Goal: Task Accomplishment & Management: Complete application form

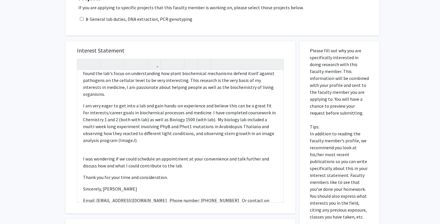
scroll to position [109, 0]
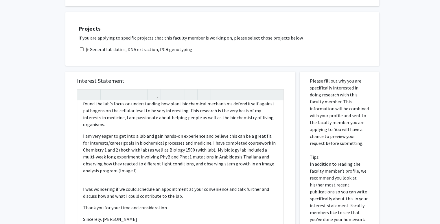
click at [135, 49] on label "General lab duties, DNA extraction, PCR genotyping" at bounding box center [138, 49] width 107 height 7
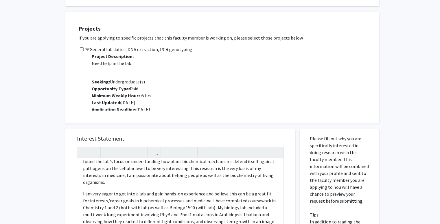
click at [80, 49] on input "checkbox" at bounding box center [82, 49] width 4 height 4
checkbox input "true"
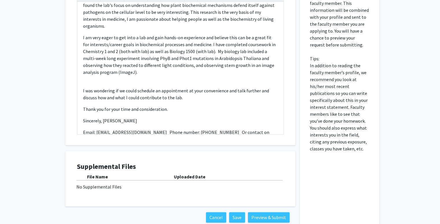
scroll to position [300, 0]
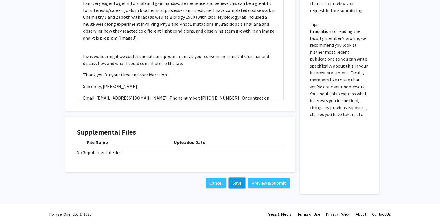
click at [235, 181] on button "Save" at bounding box center [237, 183] width 16 height 10
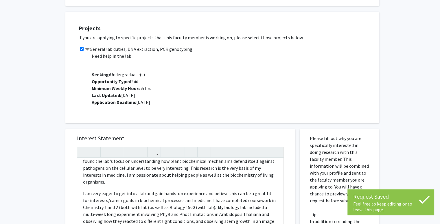
scroll to position [0, 0]
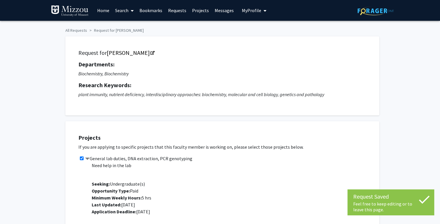
click at [253, 11] on span "My Profile" at bounding box center [251, 11] width 19 height 6
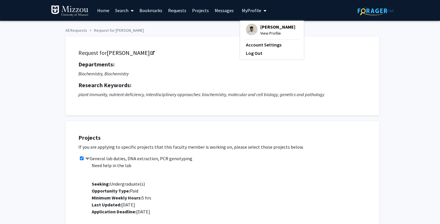
click at [263, 30] on span "View Profile" at bounding box center [277, 33] width 35 height 6
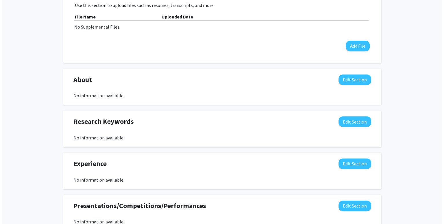
scroll to position [165, 0]
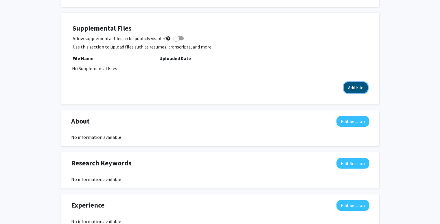
click at [355, 90] on button "Add File" at bounding box center [356, 87] width 24 height 11
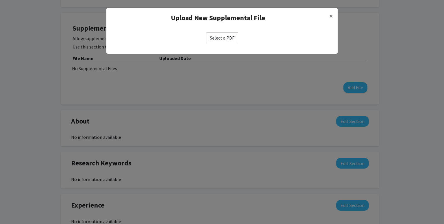
click at [225, 43] on label "Select a PDF" at bounding box center [222, 37] width 32 height 11
click at [0, 0] on input "Select a PDF" at bounding box center [0, 0] width 0 height 0
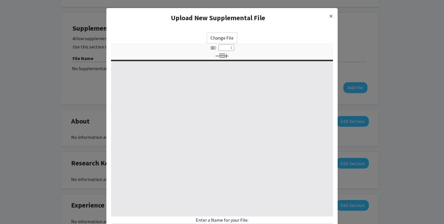
select select "custom"
type input "0"
select select "custom"
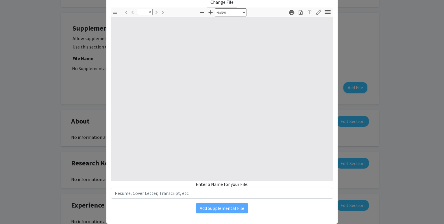
scroll to position [36, 0]
type input "1"
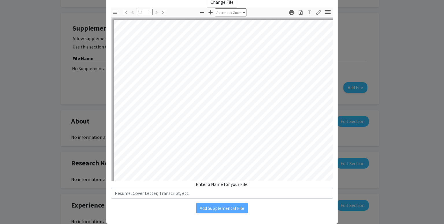
select select "auto"
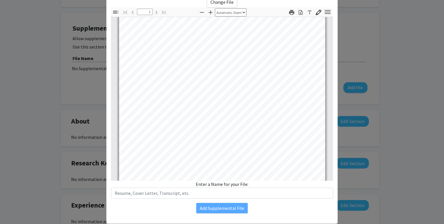
scroll to position [21, 0]
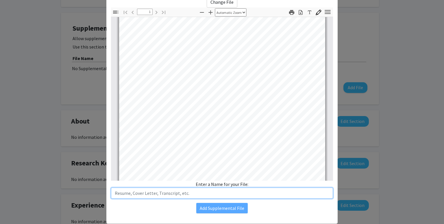
click at [162, 194] on input "text" at bounding box center [222, 193] width 222 height 11
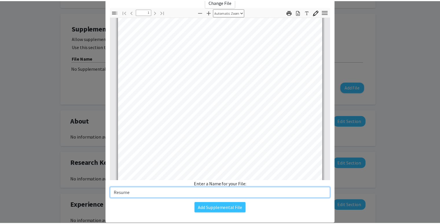
scroll to position [108, 0]
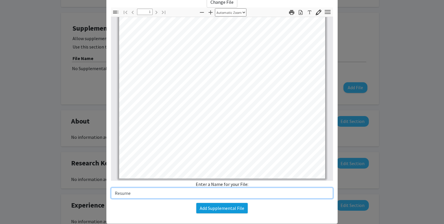
type input "Resume"
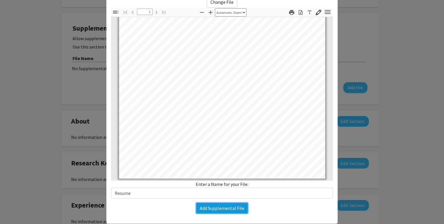
click at [230, 209] on button "Add Supplemental File" at bounding box center [221, 208] width 51 height 10
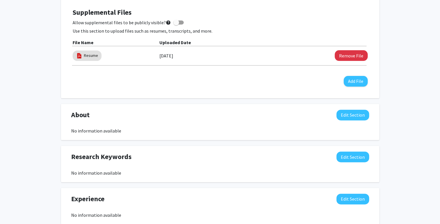
scroll to position [204, 0]
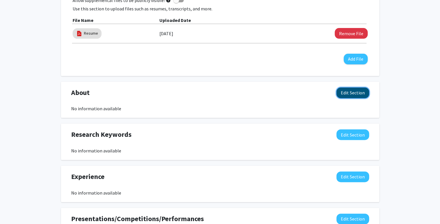
click at [358, 92] on button "Edit Section" at bounding box center [352, 93] width 33 height 11
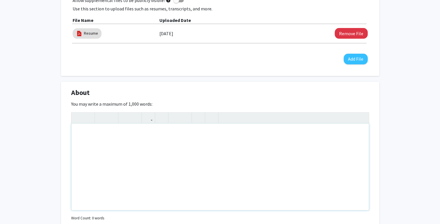
click at [154, 158] on div "Note to users with screen readers: Please deactivate our accessibility plugin f…" at bounding box center [219, 167] width 297 height 87
drag, startPoint x: 147, startPoint y: 133, endPoint x: 63, endPoint y: 130, distance: 83.6
click at [63, 130] on div "About Edit Section You may write a maximum of 1,000 words: <p>B.S. in Biochemis…" at bounding box center [220, 163] width 318 height 163
click at [189, 147] on p "I am [PERSON_NAME] from [GEOGRAPHIC_DATA][US_STATE]," at bounding box center [220, 144] width 286 height 7
click at [76, 143] on div "I am [PERSON_NAME] from [GEOGRAPHIC_DATA][US_STATE]," at bounding box center [219, 167] width 297 height 87
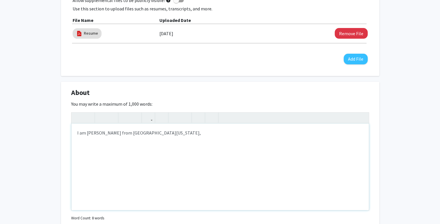
click at [197, 136] on p "I am [PERSON_NAME] from [GEOGRAPHIC_DATA][US_STATE]," at bounding box center [220, 133] width 286 height 7
click at [278, 135] on span "I am [PERSON_NAME] from [GEOGRAPHIC_DATA][US_STATE], I attend the [GEOGRAPHIC_D…" at bounding box center [209, 136] width 264 height 13
click at [322, 134] on span "I am [PERSON_NAME] from [GEOGRAPHIC_DATA][US_STATE], I attend the [GEOGRAPHIC_D…" at bounding box center [210, 136] width 267 height 13
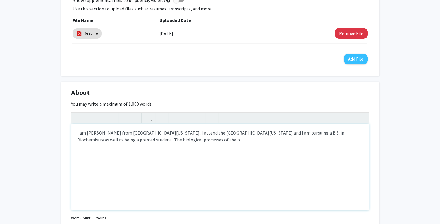
click at [138, 141] on span "I am [PERSON_NAME] from [GEOGRAPHIC_DATA][US_STATE], I attend the [GEOGRAPHIC_D…" at bounding box center [210, 136] width 267 height 13
click at [183, 140] on p "I am [PERSON_NAME] from [GEOGRAPHIC_DATA][US_STATE], I attend the [GEOGRAPHIC_D…" at bounding box center [220, 137] width 286 height 14
click at [108, 143] on p "I am [PERSON_NAME] from [GEOGRAPHIC_DATA][US_STATE], I attend the [GEOGRAPHIC_D…" at bounding box center [220, 137] width 286 height 14
click at [108, 142] on span "I am [PERSON_NAME] from [GEOGRAPHIC_DATA][US_STATE], I attend the [GEOGRAPHIC_D…" at bounding box center [210, 136] width 267 height 13
click at [255, 144] on div "I am [PERSON_NAME] from [GEOGRAPHIC_DATA][US_STATE], I attend the [GEOGRAPHIC_D…" at bounding box center [219, 167] width 297 height 87
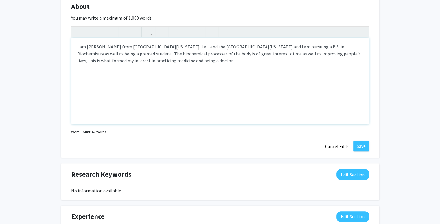
scroll to position [290, 0]
click at [359, 144] on button "Save" at bounding box center [361, 146] width 16 height 10
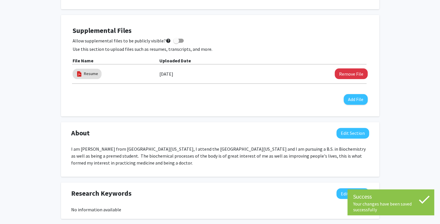
scroll to position [148, 0]
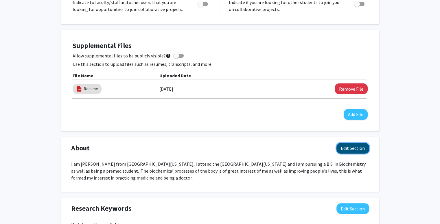
click at [347, 145] on button "Edit Section" at bounding box center [352, 148] width 33 height 11
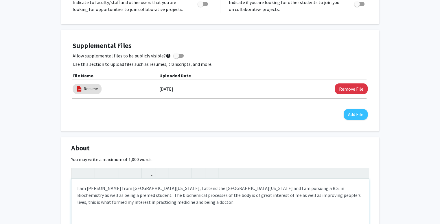
click at [137, 188] on span "I am [PERSON_NAME] from [GEOGRAPHIC_DATA][US_STATE], I attend the [GEOGRAPHIC_D…" at bounding box center [218, 196] width 283 height 20
click at [156, 190] on span "I am [PERSON_NAME] from [GEOGRAPHIC_DATA], [US_STATE], I attend the [GEOGRAPHIC…" at bounding box center [218, 196] width 283 height 20
click at [138, 203] on span "I am [PERSON_NAME] from [GEOGRAPHIC_DATA], [US_STATE]. I attend the [GEOGRAPHIC…" at bounding box center [218, 196] width 283 height 20
type textarea "<p><span style="font-size: 1rem;">I am [PERSON_NAME] from [GEOGRAPHIC_DATA], [U…"
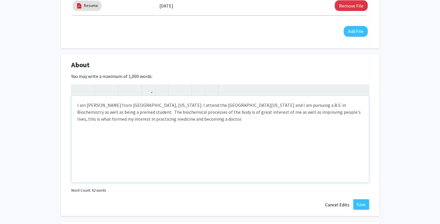
scroll to position [235, 0]
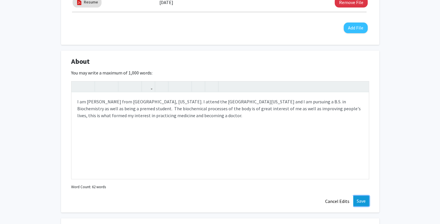
click at [363, 196] on button "Save" at bounding box center [361, 201] width 16 height 10
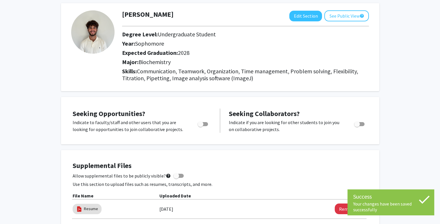
scroll to position [0, 0]
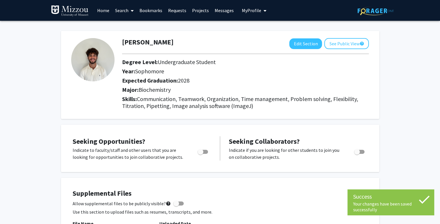
click at [220, 10] on link "Messages" at bounding box center [224, 10] width 25 height 20
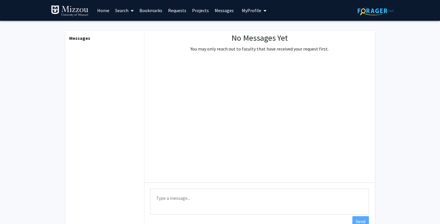
click at [185, 9] on link "Requests" at bounding box center [177, 10] width 24 height 20
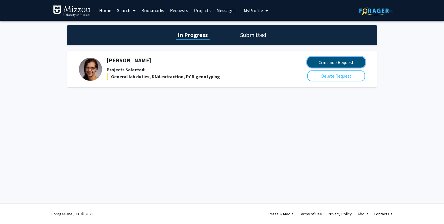
click at [326, 59] on button "Continue Request" at bounding box center [336, 62] width 58 height 11
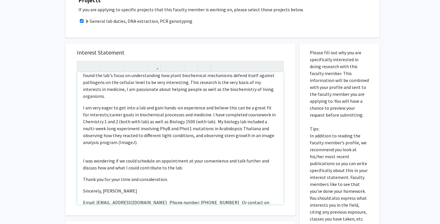
scroll to position [126, 0]
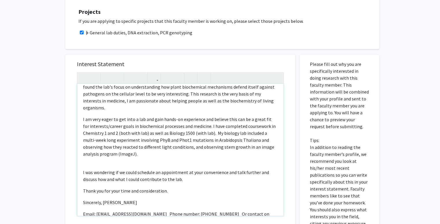
click at [166, 126] on p "I am very eager to get into a lab and gain hands-on experience and believe this…" at bounding box center [180, 137] width 195 height 42
click at [192, 126] on p "I am very eager to get into a lab and gain hands-on experience and believe this…" at bounding box center [180, 137] width 195 height 42
click at [84, 79] on icon "button" at bounding box center [83, 78] width 5 height 10
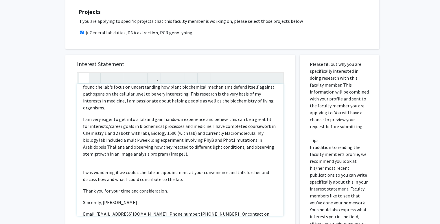
click at [84, 79] on icon "button" at bounding box center [83, 78] width 5 height 10
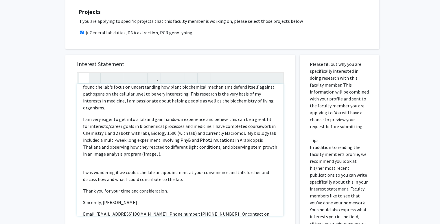
click at [84, 79] on icon "button" at bounding box center [83, 78] width 5 height 10
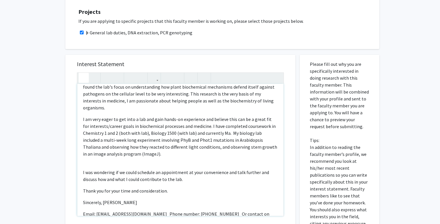
click at [84, 79] on icon "button" at bounding box center [83, 78] width 5 height 10
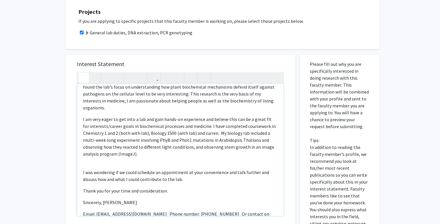
click at [84, 79] on icon "button" at bounding box center [83, 78] width 5 height 10
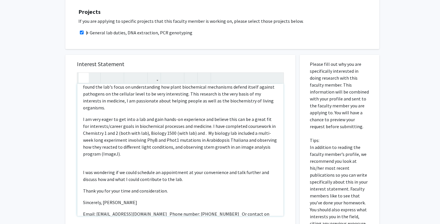
click at [84, 79] on icon "button" at bounding box center [83, 78] width 5 height 10
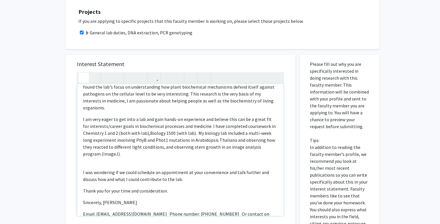
click at [84, 79] on icon "button" at bounding box center [83, 78] width 5 height 10
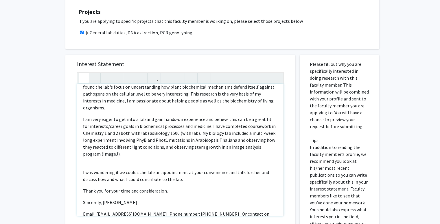
click at [84, 79] on icon "button" at bounding box center [83, 78] width 5 height 10
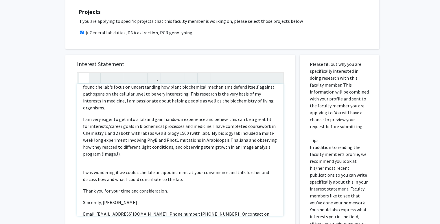
click at [84, 79] on icon "button" at bounding box center [83, 78] width 5 height 10
click at [159, 151] on div "Dear [PERSON_NAME], My name is [PERSON_NAME], I am a sophomore biochemistry pre…" at bounding box center [180, 150] width 206 height 132
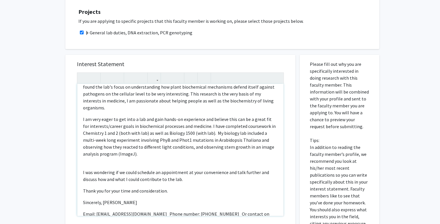
click at [152, 147] on p "I am very eager to get into a lab and gain hands-on experience and believe this…" at bounding box center [180, 137] width 195 height 42
click at [266, 118] on p "I am very eager to get into a lab and gain hands-on experience and believe this…" at bounding box center [180, 137] width 195 height 42
click at [190, 127] on p "I am very eager to get into a lab and gain hands-on experience and believe this…" at bounding box center [180, 137] width 195 height 42
click at [215, 149] on p "I am very eager to get into a lab and gain hands-on experience and believe this…" at bounding box center [180, 137] width 195 height 42
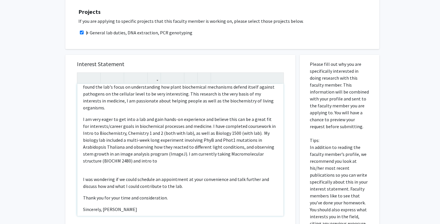
click at [100, 154] on p "I am very eager to get into a lab and gain hands-on experience and believe this…" at bounding box center [180, 140] width 195 height 49
click at [162, 155] on p "I am very eager to get into a lab and gain hands-on experience and believe this…" at bounding box center [180, 140] width 195 height 49
click at [185, 155] on p "I am very eager to get into a lab and gain hands-on experience and believe this…" at bounding box center [180, 140] width 195 height 49
click at [131, 154] on p "I am very eager to get into a lab and gain hands-on experience and believe this…" at bounding box center [180, 140] width 195 height 49
click at [176, 158] on div "Dear [PERSON_NAME], My name is [PERSON_NAME], I am a sophomore biochemistry pre…" at bounding box center [180, 150] width 206 height 132
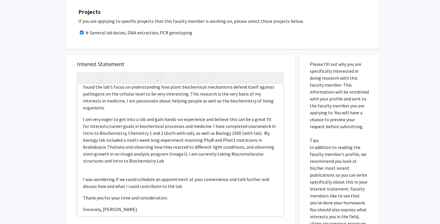
click at [176, 156] on p "I am very eager to get into a lab and gain hands-on experience and believe this…" at bounding box center [180, 140] width 195 height 49
click at [191, 148] on p "I am very eager to get into a lab and gain hands-on experience and believe this…" at bounding box center [180, 140] width 195 height 49
click at [187, 156] on p "I am very eager to get into a lab and gain hands-on experience and believe this…" at bounding box center [180, 140] width 195 height 49
click at [211, 125] on p "I am very eager to get into a lab and gain hands-on experience and believe this…" at bounding box center [180, 140] width 195 height 49
click at [252, 126] on p "I am very eager to get into a lab and gain hands-on experience and believe this…" at bounding box center [180, 140] width 195 height 49
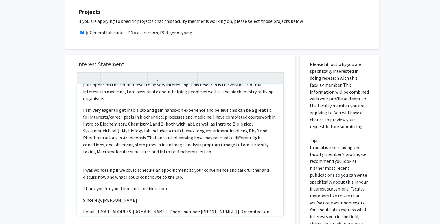
scroll to position [43, 0]
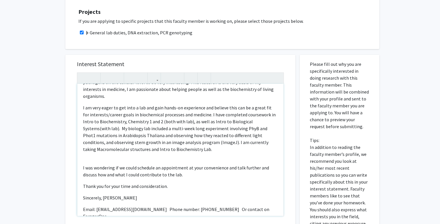
click at [108, 151] on div "Dear [PERSON_NAME], My name is [PERSON_NAME], I am a sophomore biochemistry pre…" at bounding box center [180, 150] width 206 height 132
type textarea "<p>Dear [PERSON_NAME],</p><p>My name is [PERSON_NAME], I am a sophomore biochem…"
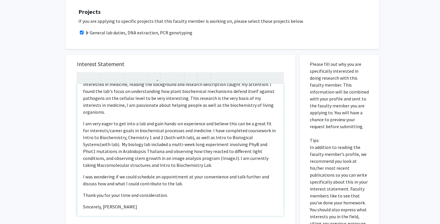
scroll to position [27, 0]
click at [92, 108] on p "My name is [PERSON_NAME], I am a sophomore biochemistry premed major. As someon…" at bounding box center [180, 95] width 195 height 42
click at [222, 177] on p "I was wondering if we could schedule an appointment at your convenience and tal…" at bounding box center [180, 181] width 195 height 14
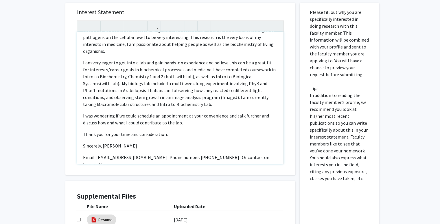
scroll to position [223, 0]
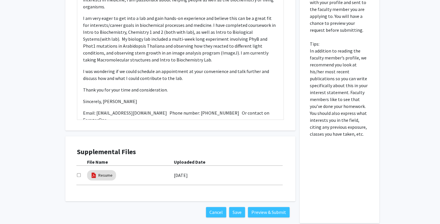
click at [79, 176] on input "checkbox" at bounding box center [79, 176] width 4 height 4
checkbox input "true"
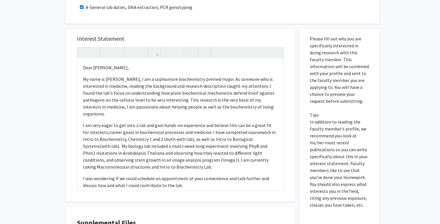
scroll to position [252, 0]
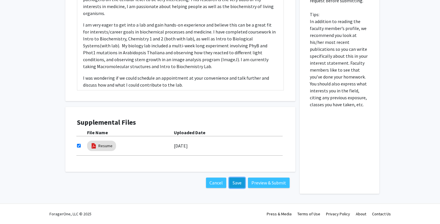
click at [243, 182] on button "Save" at bounding box center [237, 183] width 16 height 10
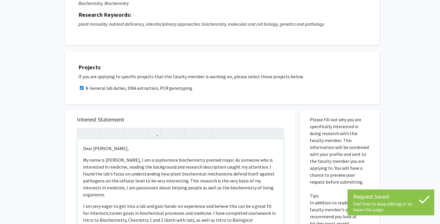
scroll to position [0, 0]
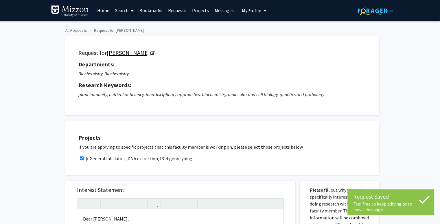
click at [131, 51] on link "[PERSON_NAME]" at bounding box center [130, 52] width 47 height 7
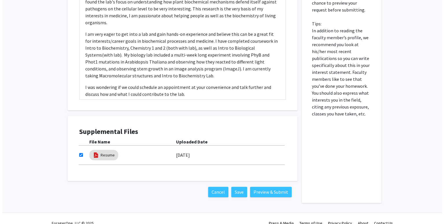
scroll to position [252, 0]
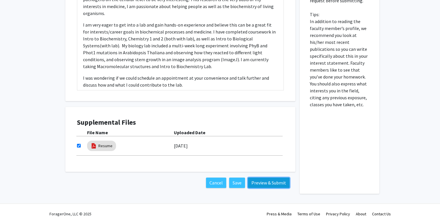
click at [271, 184] on button "Preview & Submit" at bounding box center [269, 183] width 42 height 10
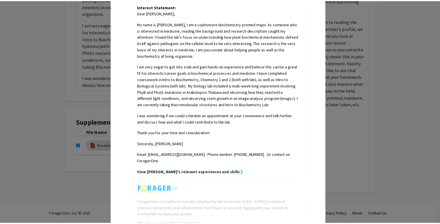
scroll to position [155, 0]
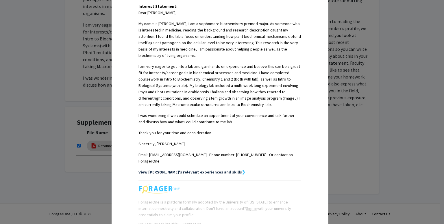
click at [379, 111] on div "Request Preview × Below is a copy of the request that you are submitting to [PE…" at bounding box center [222, 112] width 444 height 224
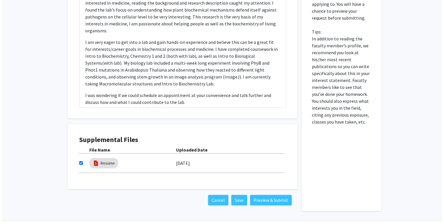
scroll to position [252, 0]
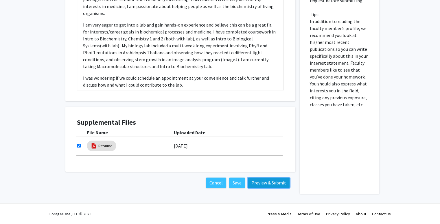
click at [267, 178] on button "Preview & Submit" at bounding box center [269, 183] width 42 height 10
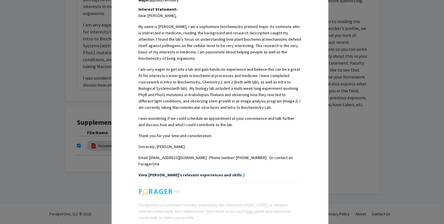
scroll to position [186, 0]
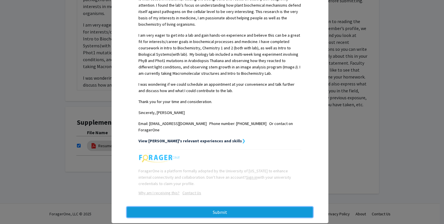
click at [214, 207] on button "Submit" at bounding box center [220, 212] width 186 height 10
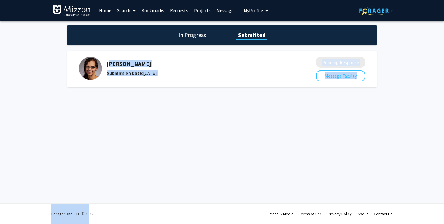
drag, startPoint x: 267, startPoint y: 59, endPoint x: 71, endPoint y: 213, distance: 249.2
click at [71, 213] on div "Skip navigation Home Search Bookmarks Requests Projects Messages My Profile [PE…" at bounding box center [222, 112] width 444 height 224
click at [26, 196] on div "Skip navigation Home Search Bookmarks Requests Projects Messages My Profile [PE…" at bounding box center [222, 112] width 444 height 224
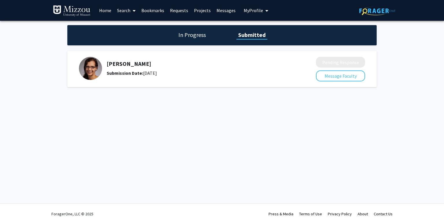
click at [126, 133] on div "Skip navigation Home Search Bookmarks Requests Projects Messages My Profile [PE…" at bounding box center [222, 112] width 444 height 224
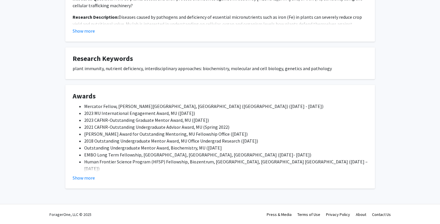
scroll to position [235, 0]
click at [83, 180] on button "Show more" at bounding box center [84, 177] width 22 height 7
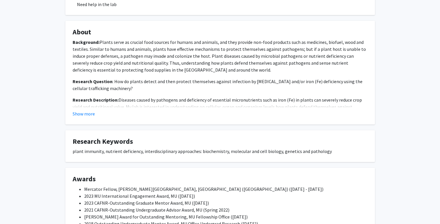
scroll to position [103, 0]
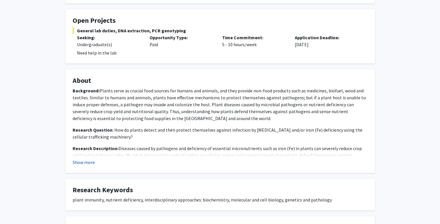
drag, startPoint x: 155, startPoint y: 173, endPoint x: 88, endPoint y: 162, distance: 68.2
click at [88, 162] on button "Show more" at bounding box center [84, 162] width 22 height 7
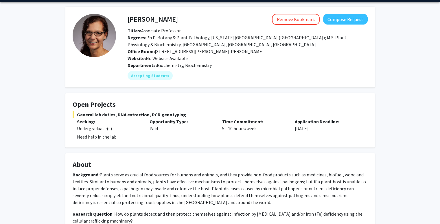
scroll to position [11, 0]
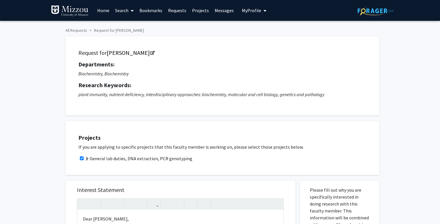
click at [248, 8] on span "My Profile" at bounding box center [251, 11] width 19 height 6
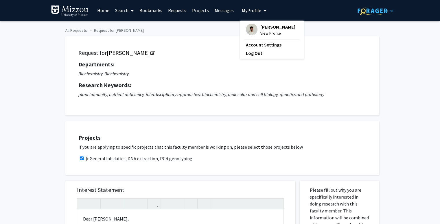
click at [266, 29] on span "[PERSON_NAME]" at bounding box center [277, 27] width 35 height 6
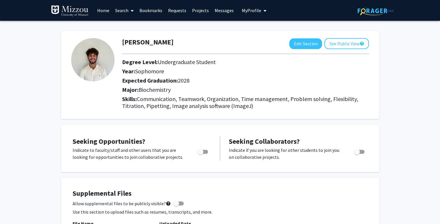
click at [169, 89] on span "Biochemistry" at bounding box center [155, 89] width 32 height 7
click at [296, 47] on button "Edit Section" at bounding box center [305, 43] width 33 height 11
select select "sophomore"
select select "2028"
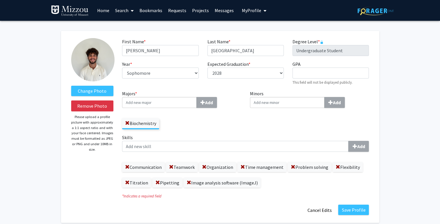
click at [169, 102] on input "Majors * Add" at bounding box center [159, 102] width 75 height 11
type input "P"
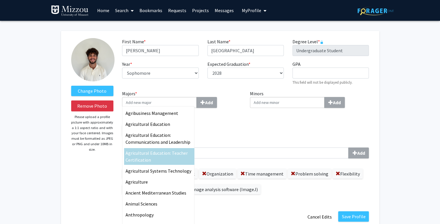
click at [94, 193] on div "Change Photo Remove Photo Please upload a profile picture with approximately a …" at bounding box center [92, 130] width 51 height 185
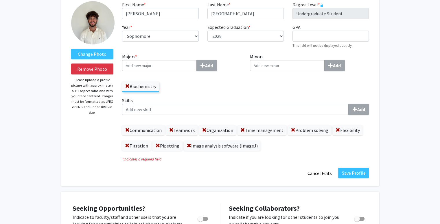
scroll to position [38, 0]
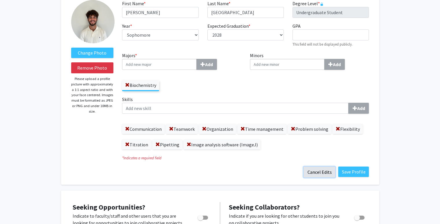
click at [326, 173] on button "Cancel Edits" at bounding box center [319, 172] width 32 height 11
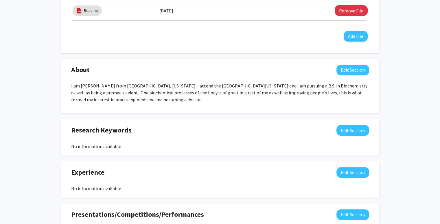
scroll to position [195, 0]
